Goal: Obtain resource: Obtain resource

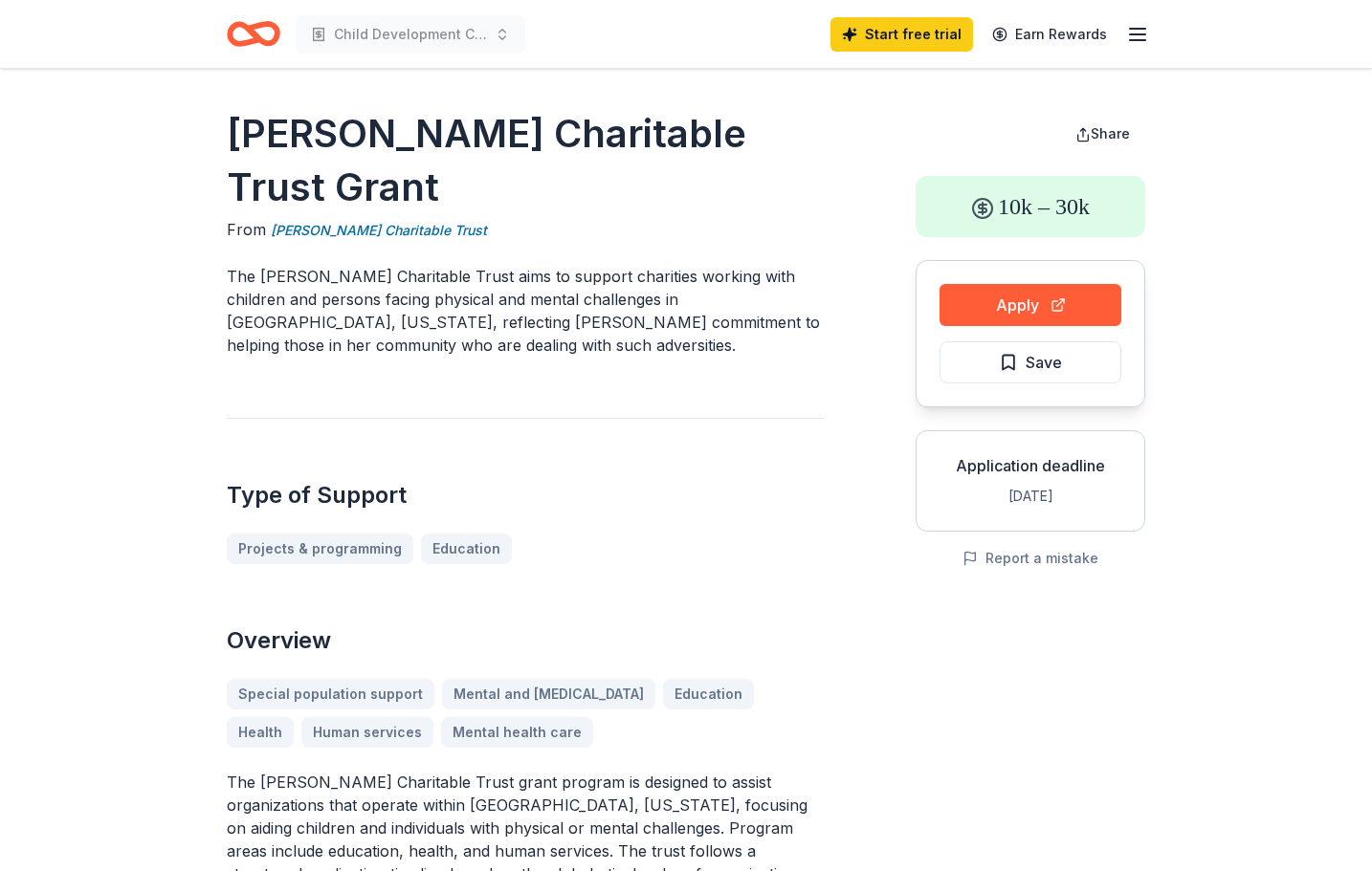
scroll to position [95, 0]
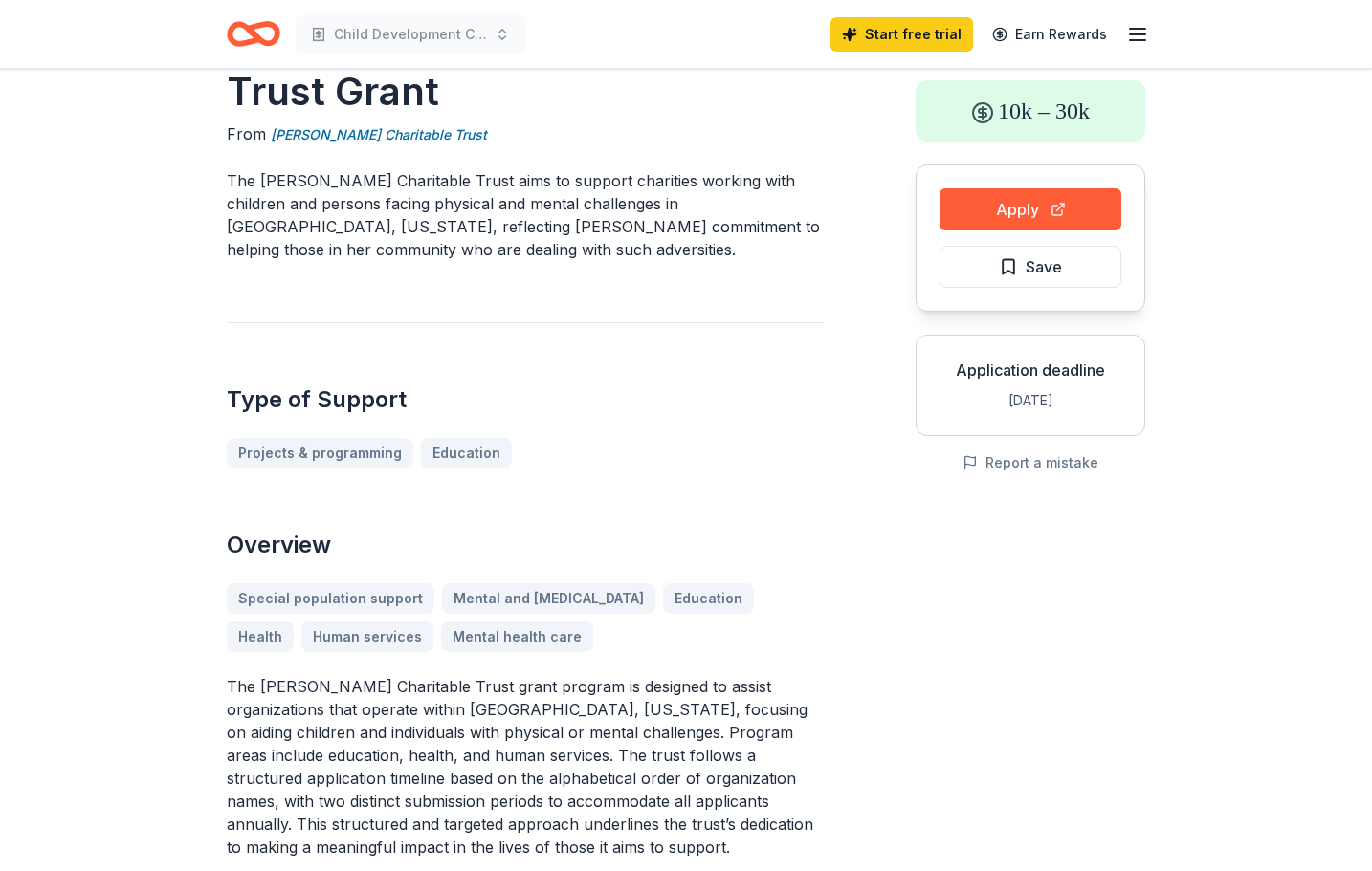
click at [728, 600] on div "Special population support Mental and behavioral disorders Education Health Hum…" at bounding box center [525, 617] width 597 height 69
click at [724, 603] on div "Special population support Mental and behavioral disorders Education Health Hum…" at bounding box center [525, 617] width 597 height 69
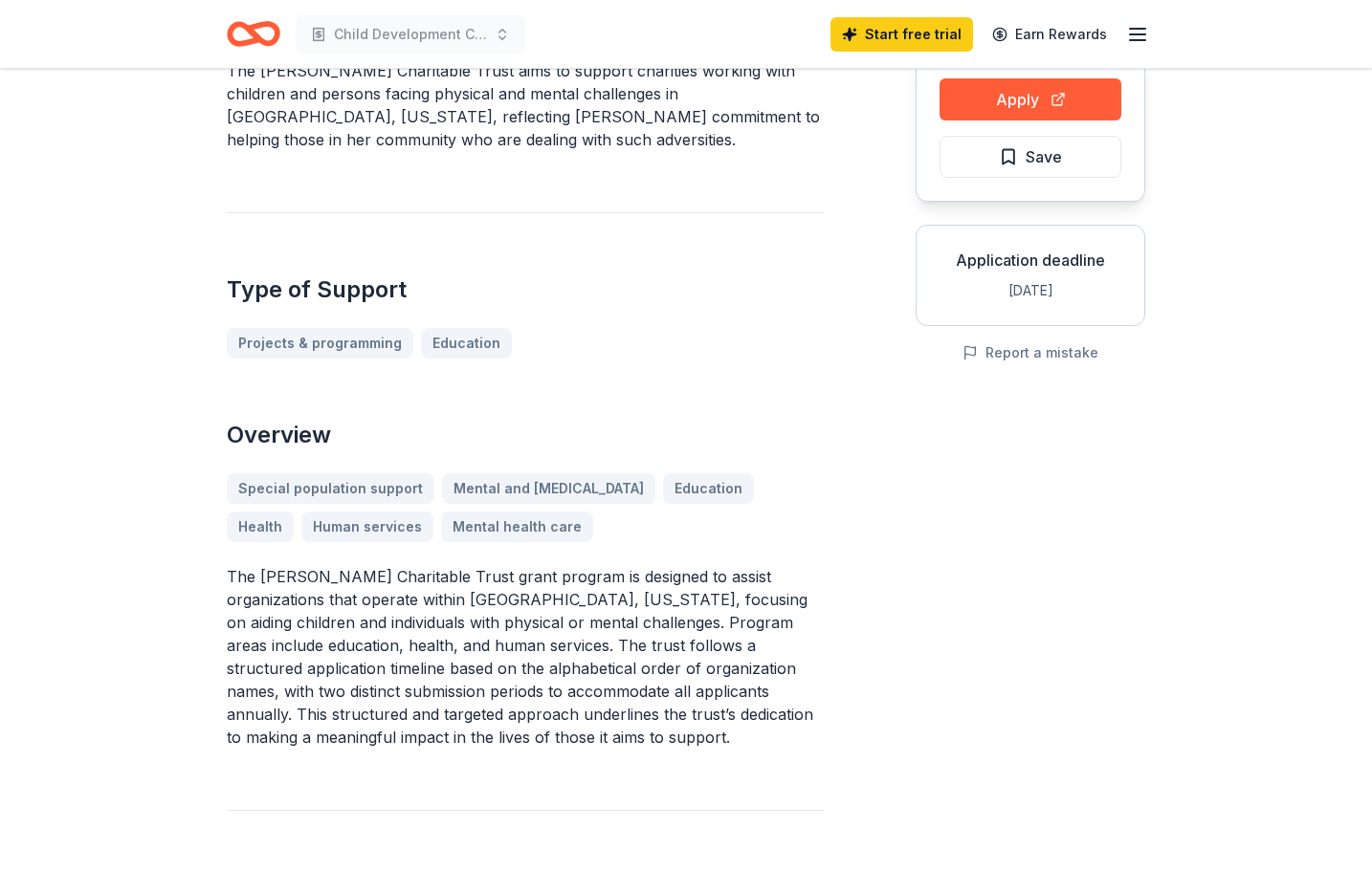
scroll to position [192, 0]
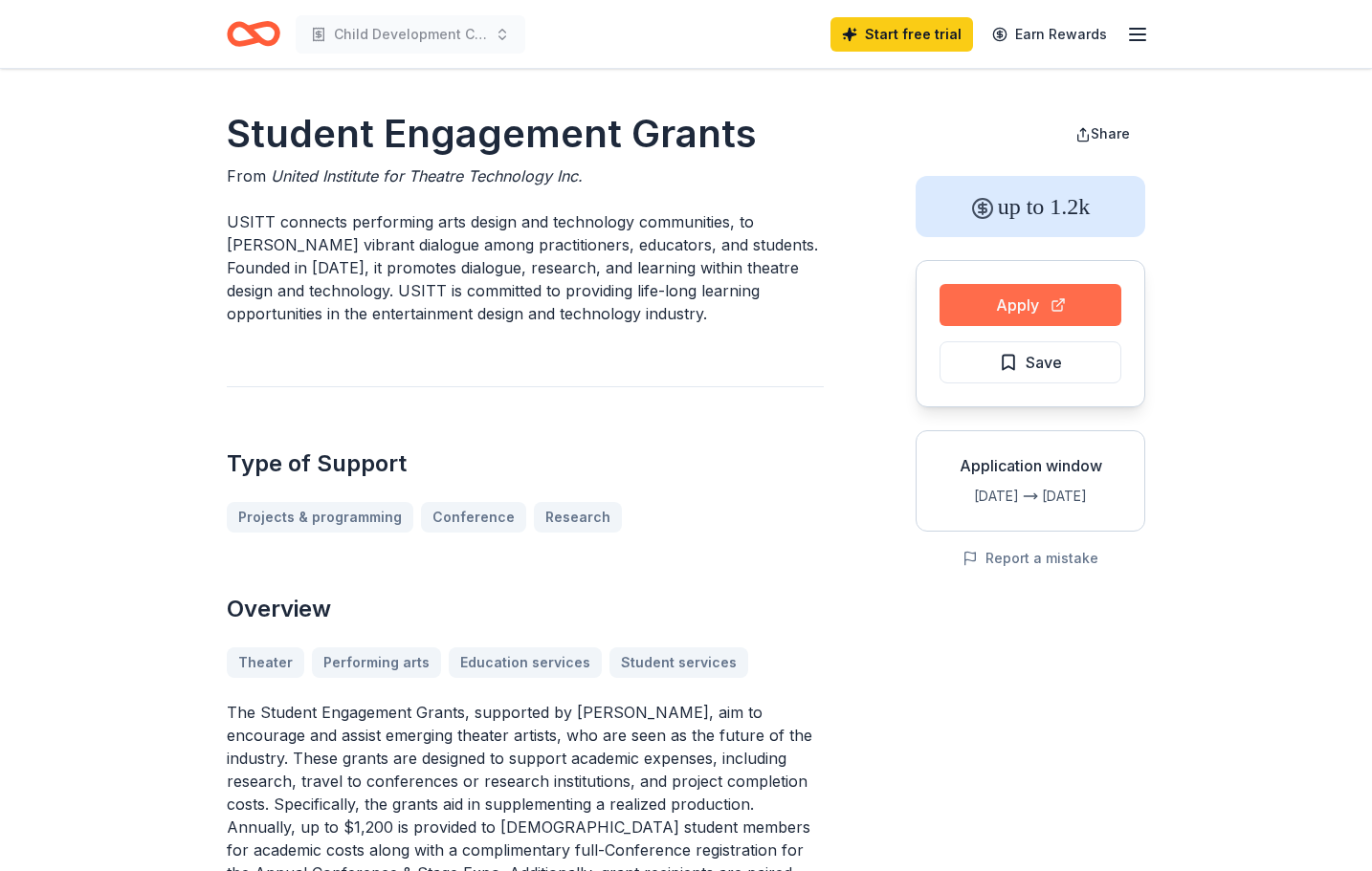
click at [1032, 299] on button "Apply" at bounding box center [1030, 305] width 182 height 42
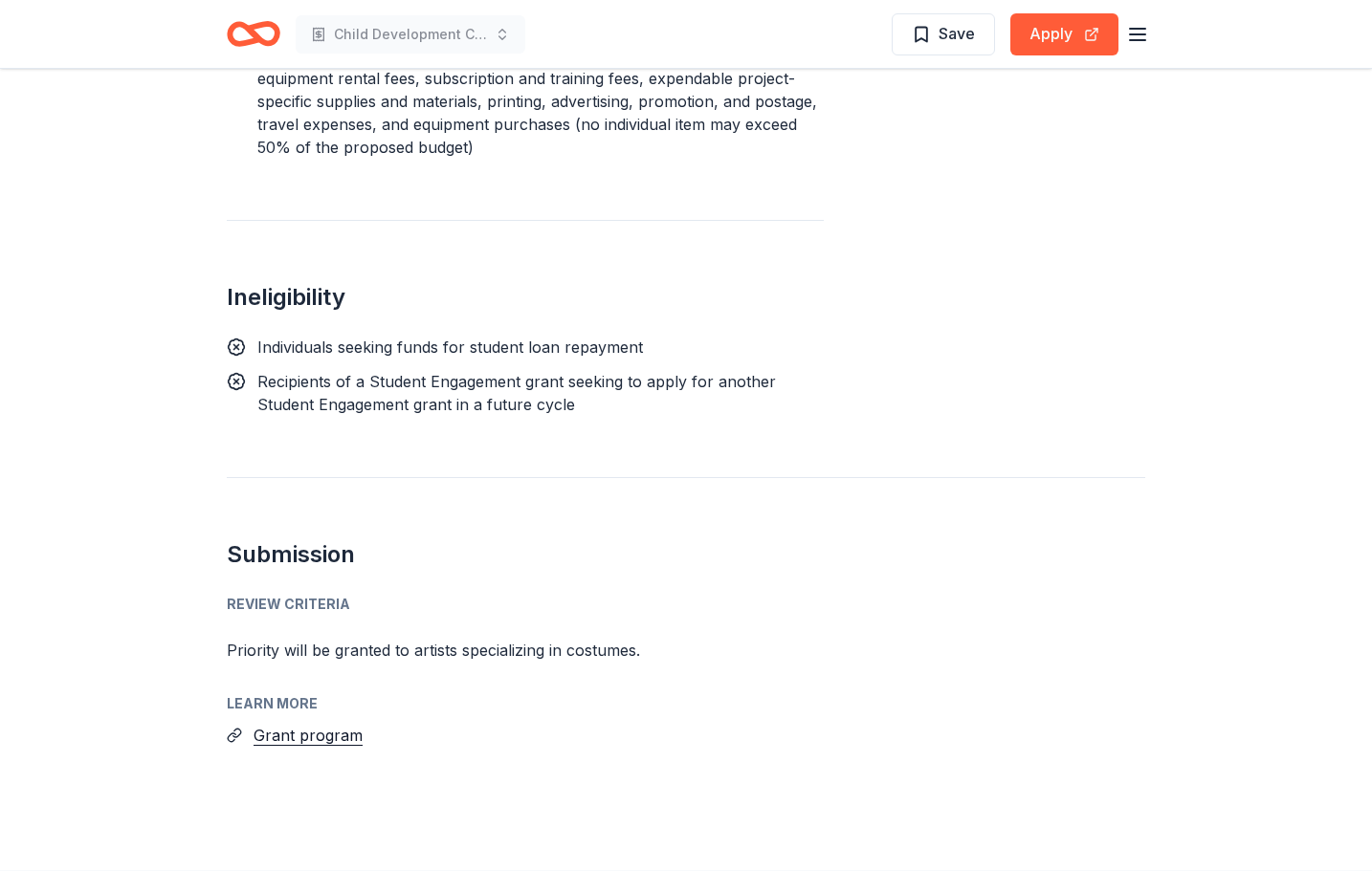
scroll to position [1720, 0]
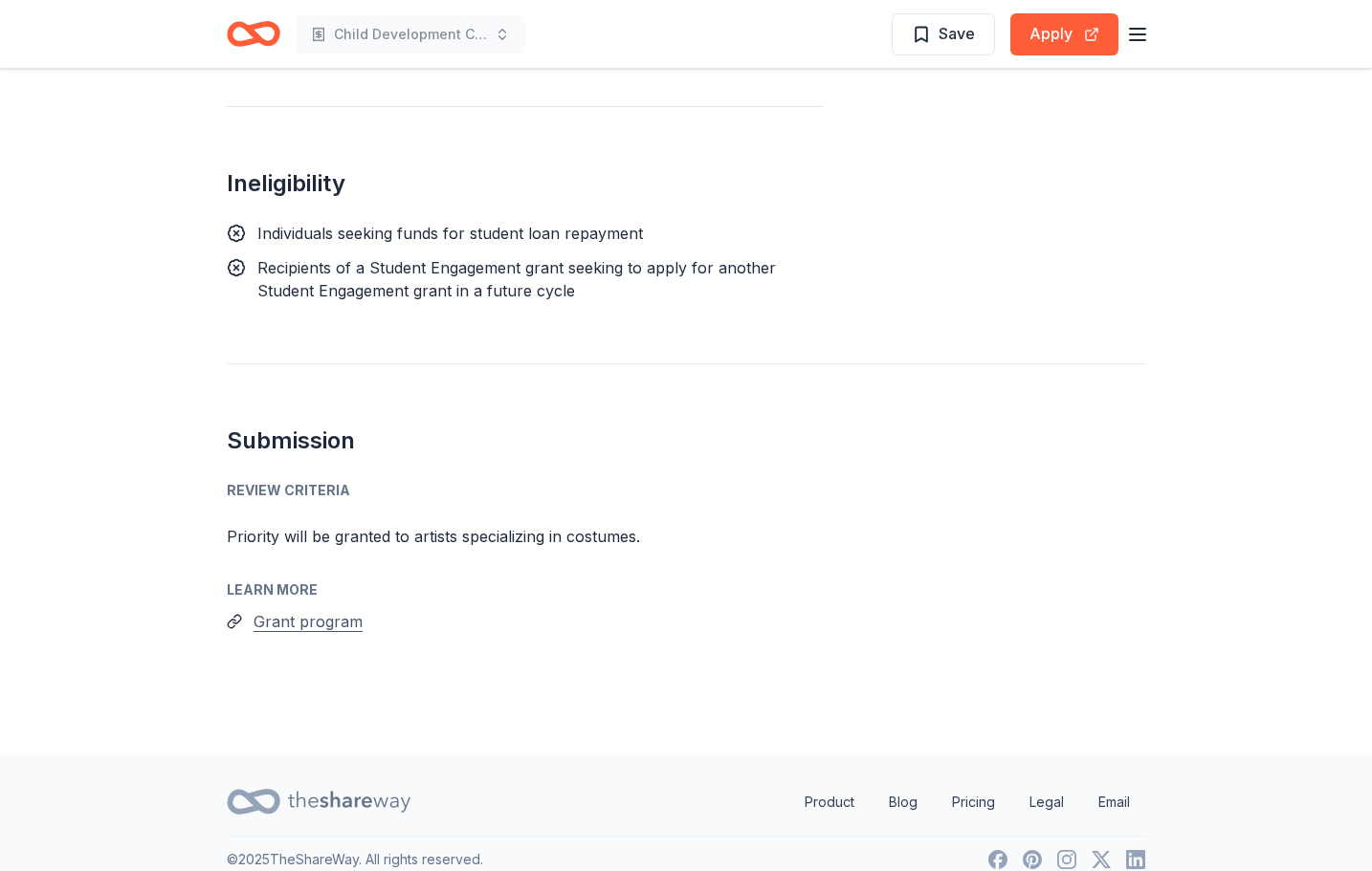
click at [299, 609] on button "Grant program" at bounding box center [308, 621] width 109 height 25
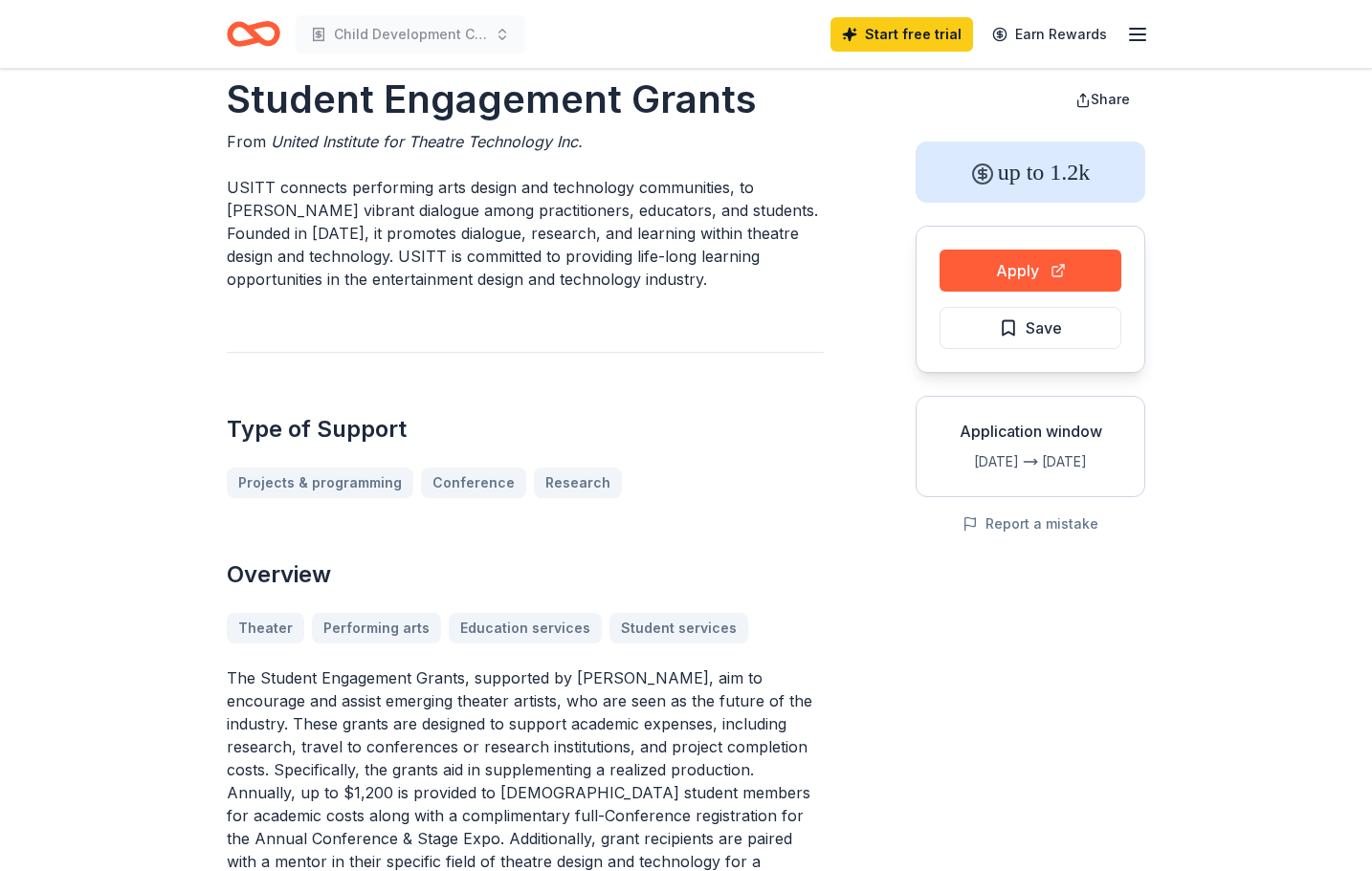
scroll to position [0, 0]
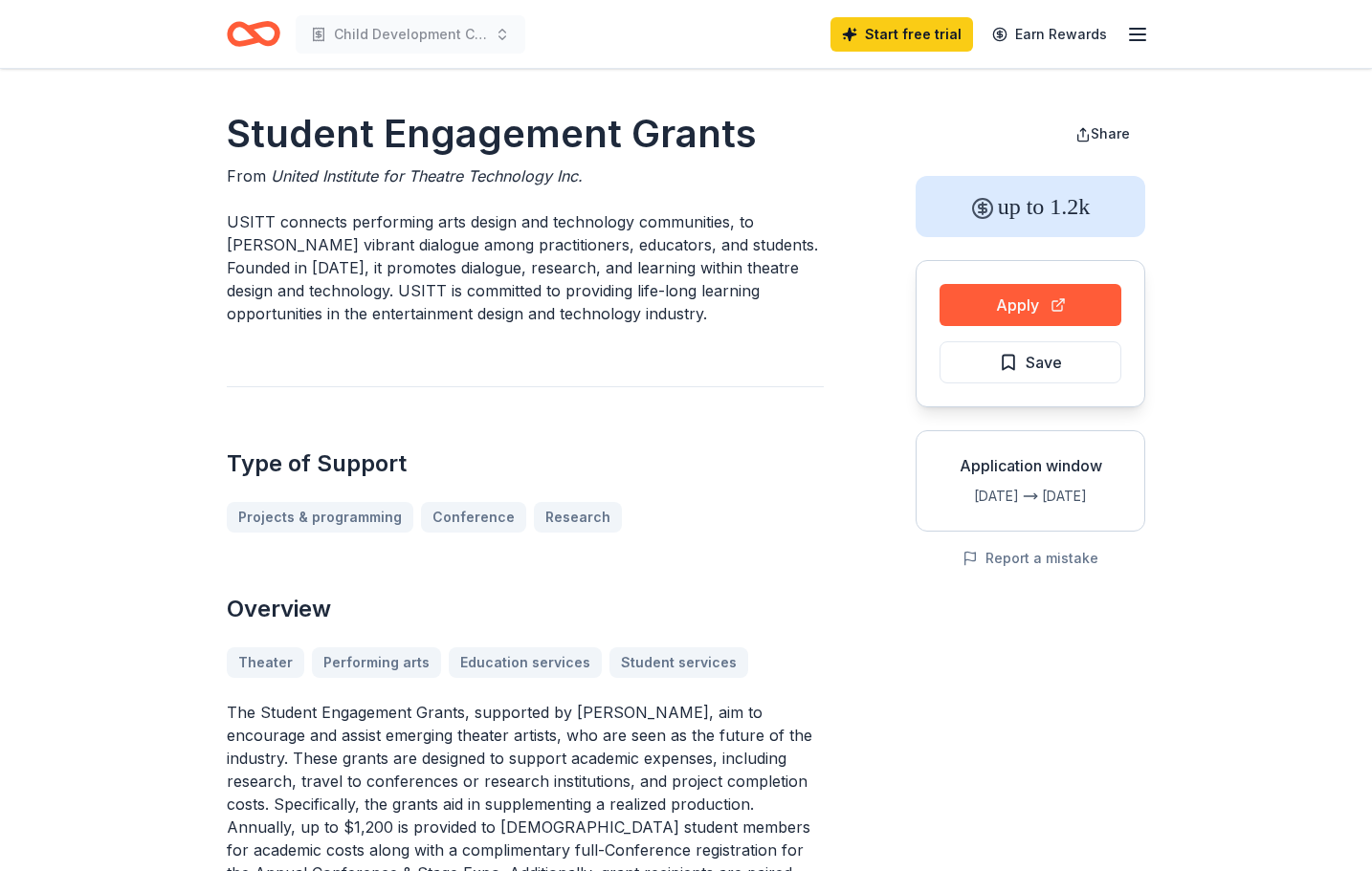
click at [714, 116] on h1 "Student Engagement Grants" at bounding box center [525, 134] width 597 height 54
